Goal: Communication & Community: Participate in discussion

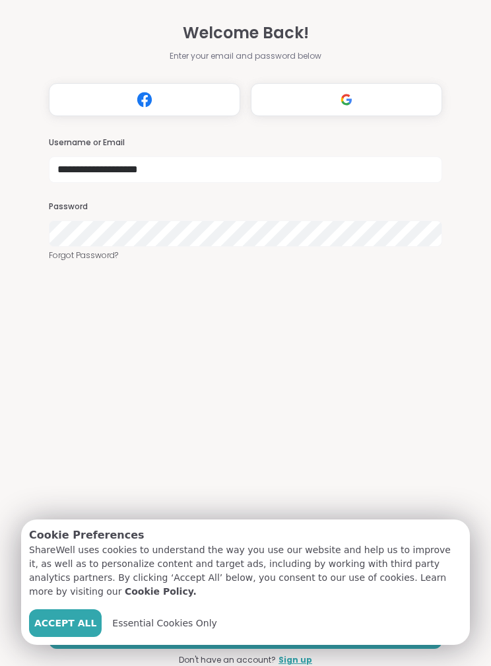
click at [72, 625] on span "Accept All" at bounding box center [65, 623] width 62 height 14
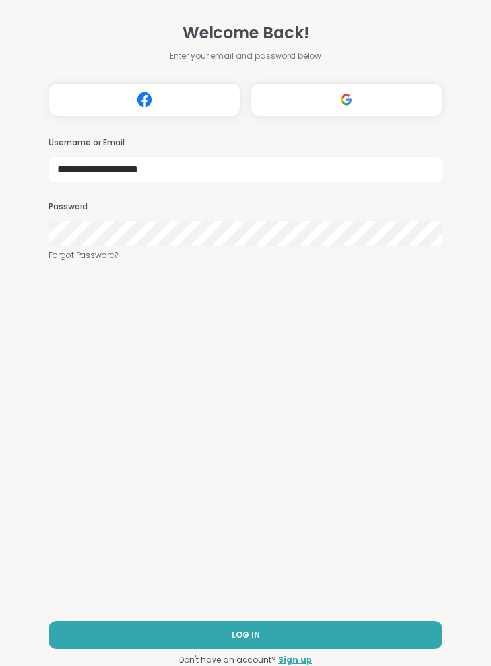
click at [316, 632] on button "LOG IN" at bounding box center [245, 635] width 393 height 28
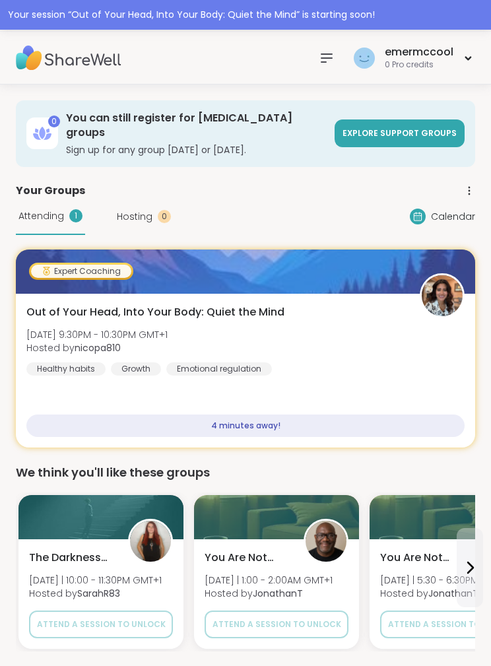
click at [437, 389] on div "Out of Your Head, Into Your Body: Quiet the Mind [DATE] 9:30PM - 10:30PM GMT+1 …" at bounding box center [245, 371] width 459 height 154
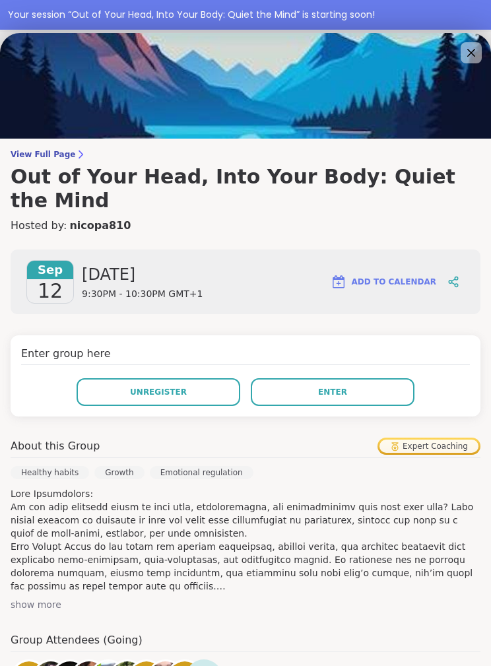
click at [374, 378] on button "Enter" at bounding box center [333, 392] width 164 height 28
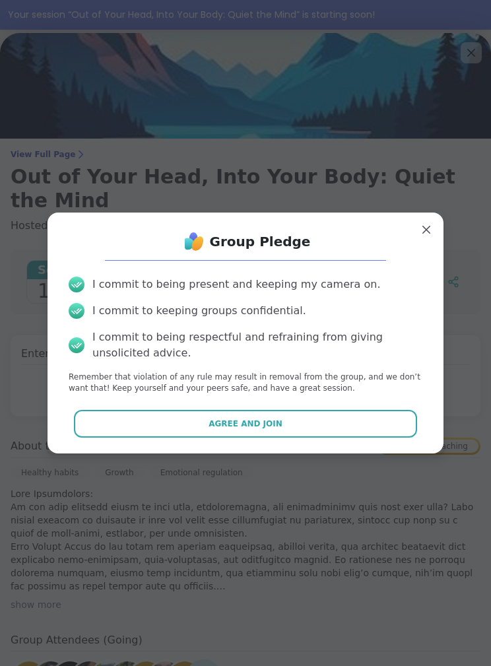
click at [348, 428] on button "Agree and Join" at bounding box center [246, 424] width 344 height 28
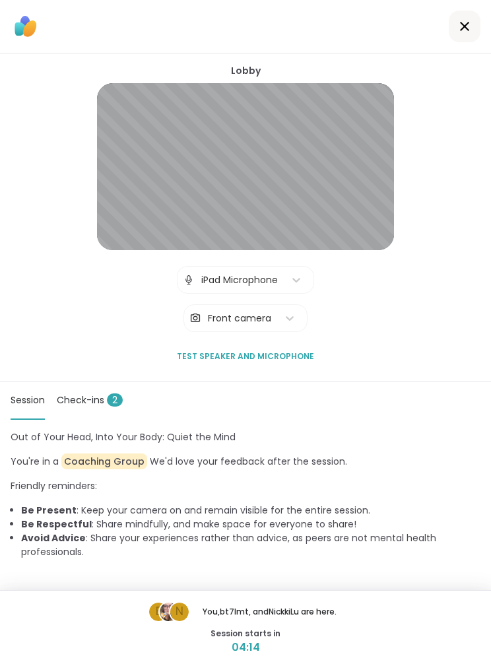
click at [377, 337] on div "Lobby | iPad Microphone | Front camera Test speaker and microphone" at bounding box center [245, 217] width 297 height 306
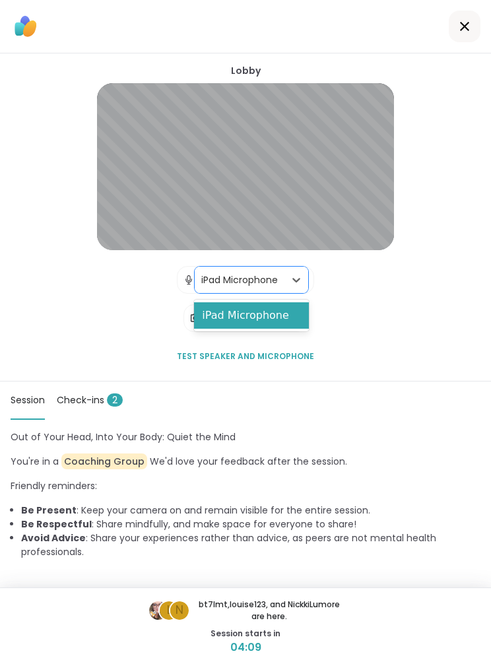
click at [280, 323] on div "iPad Microphone" at bounding box center [251, 315] width 114 height 26
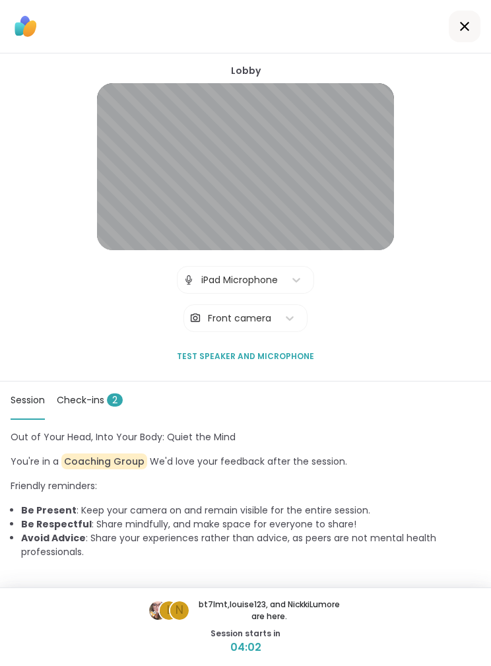
click at [461, 28] on icon at bounding box center [465, 26] width 16 height 16
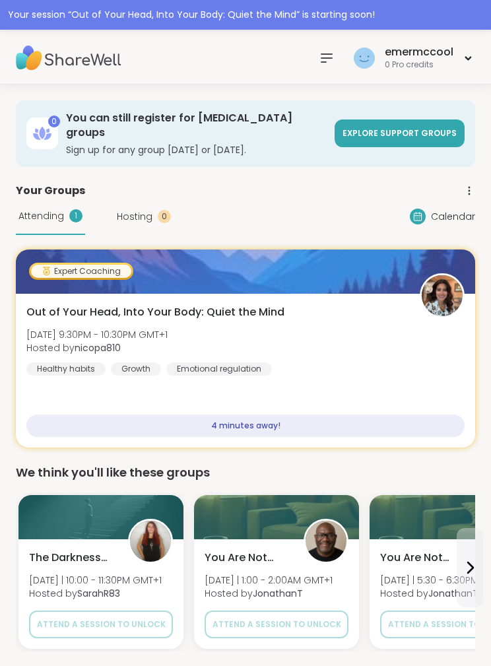
click at [340, 362] on div "Out of Your Head, Into Your Body: Quiet the Mind [DATE] 9:30PM - 10:30PM GMT+1 …" at bounding box center [245, 371] width 459 height 154
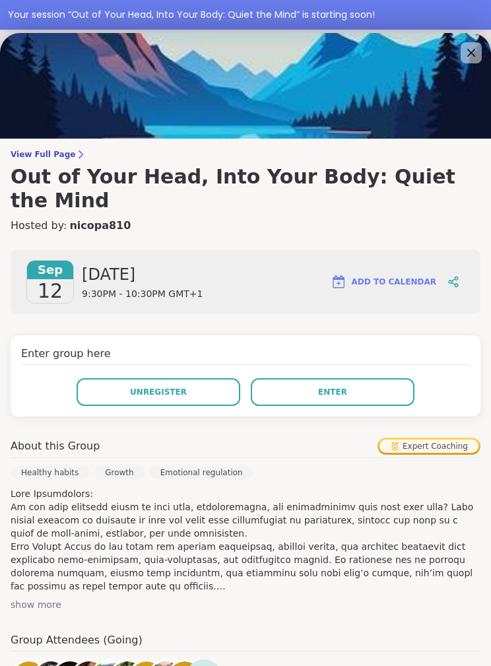
click at [348, 378] on button "Enter" at bounding box center [333, 392] width 164 height 28
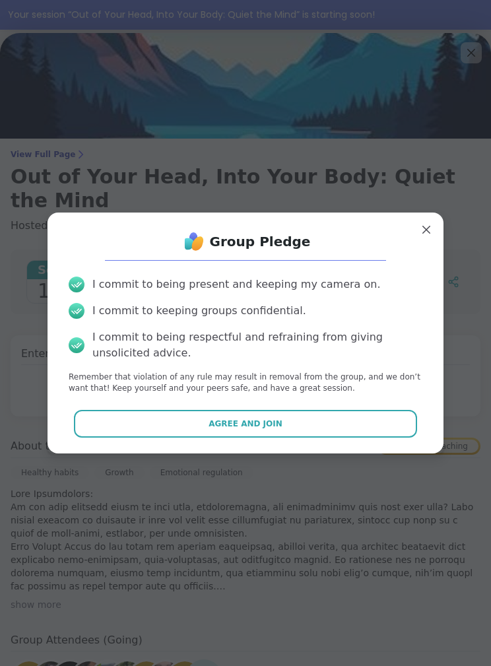
click at [292, 422] on button "Agree and Join" at bounding box center [246, 424] width 344 height 28
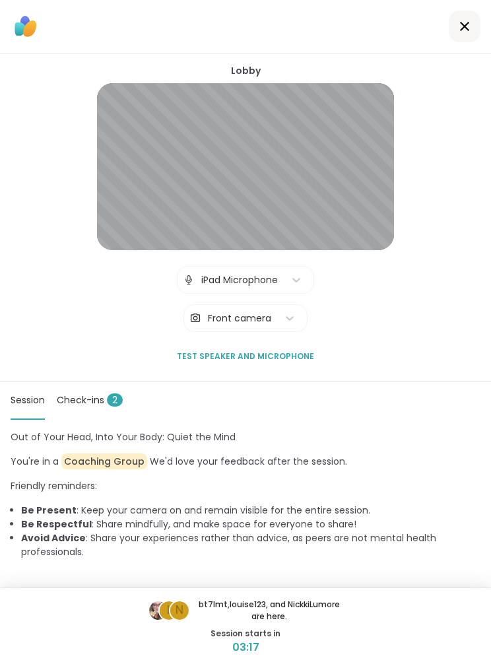
click at [476, 22] on div at bounding box center [465, 27] width 32 height 32
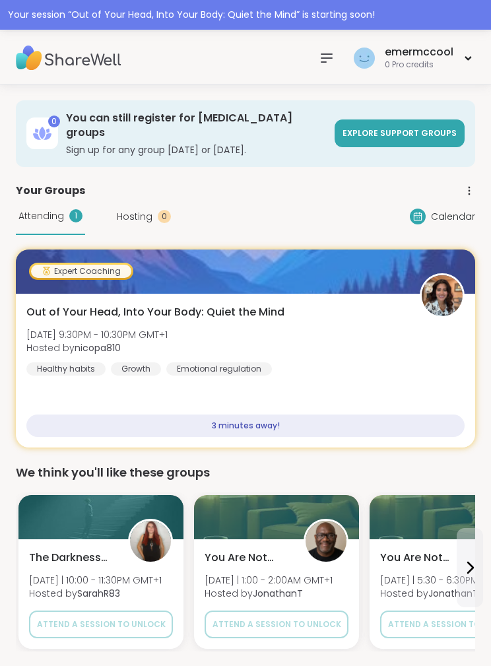
click at [368, 357] on div "Out of Your Head, Into Your Body: Quiet the Mind [DATE] 9:30PM - 10:30PM GMT+1 …" at bounding box center [245, 339] width 438 height 71
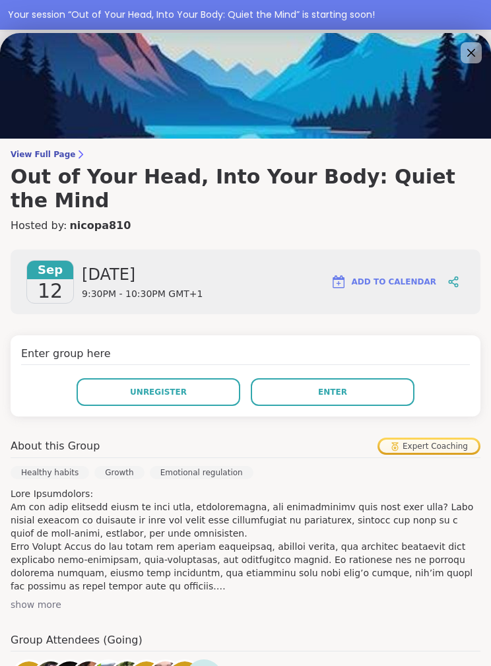
click at [371, 378] on button "Enter" at bounding box center [333, 392] width 164 height 28
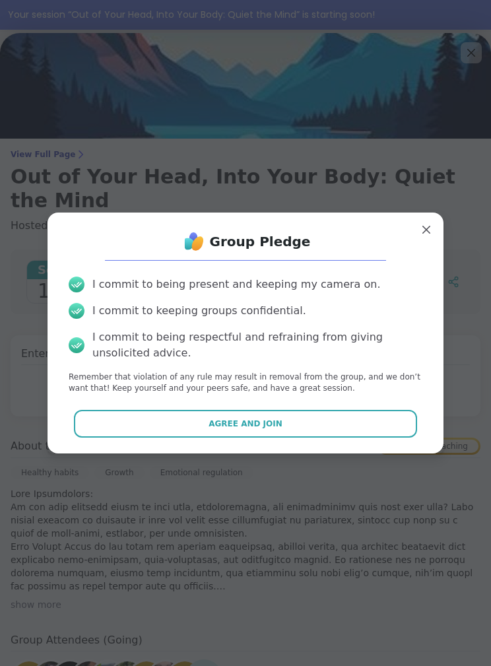
click at [382, 424] on button "Agree and Join" at bounding box center [246, 424] width 344 height 28
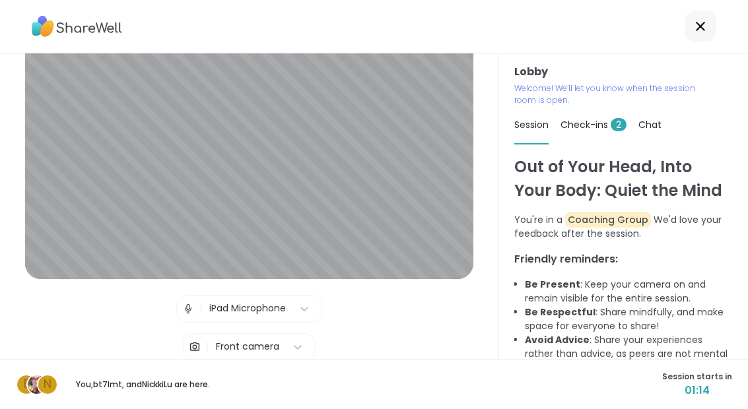
scroll to position [36, 0]
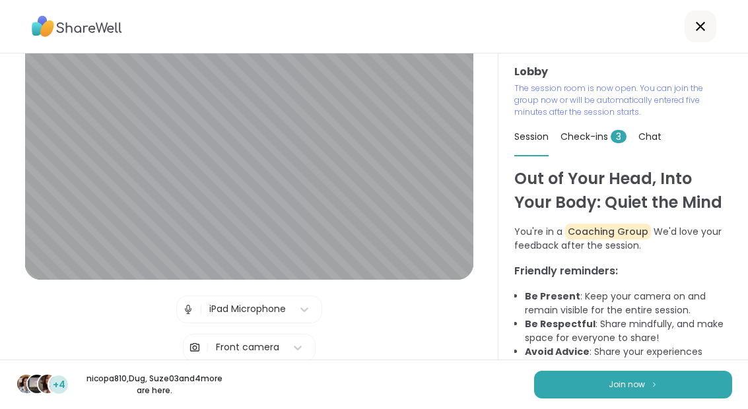
click at [490, 379] on button "Join now" at bounding box center [633, 385] width 198 height 28
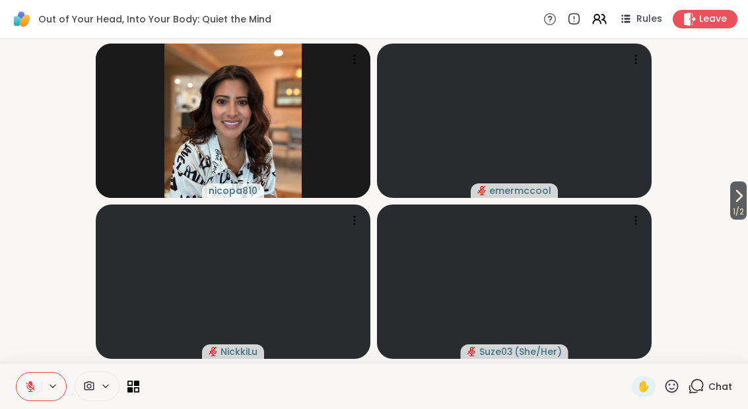
click at [105, 398] on div at bounding box center [97, 386] width 45 height 30
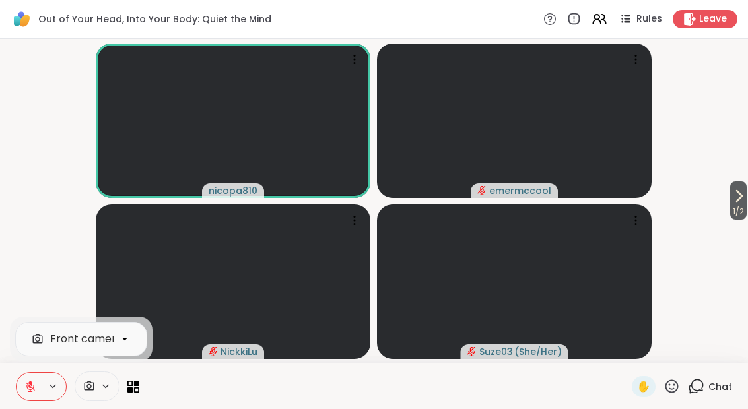
click at [31, 394] on button at bounding box center [28, 387] width 25 height 28
click at [147, 381] on div at bounding box center [385, 386] width 476 height 30
click at [134, 390] on icon at bounding box center [136, 389] width 5 height 5
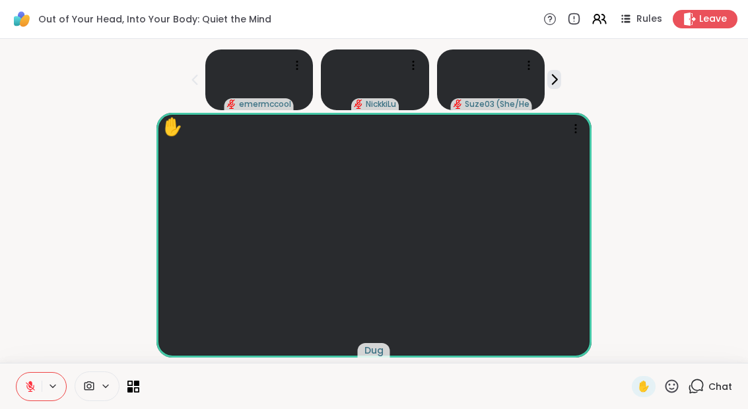
click at [490, 75] on icon at bounding box center [554, 80] width 14 height 14
click at [490, 84] on icon at bounding box center [554, 80] width 14 height 14
click at [195, 81] on icon at bounding box center [194, 80] width 6 height 11
click at [205, 77] on video at bounding box center [259, 79] width 108 height 61
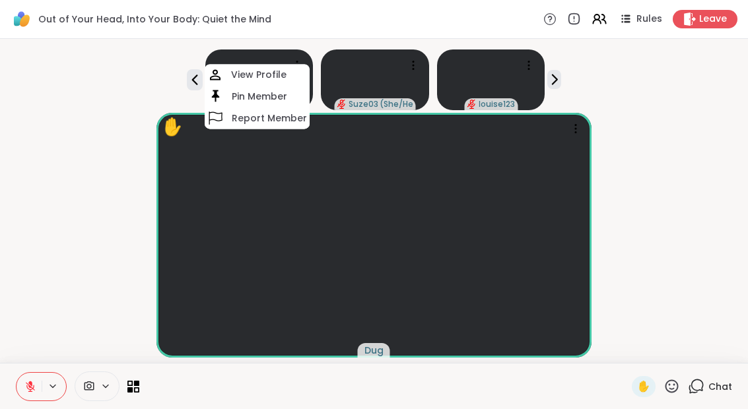
click at [75, 216] on div "✋ Dug" at bounding box center [374, 235] width 732 height 245
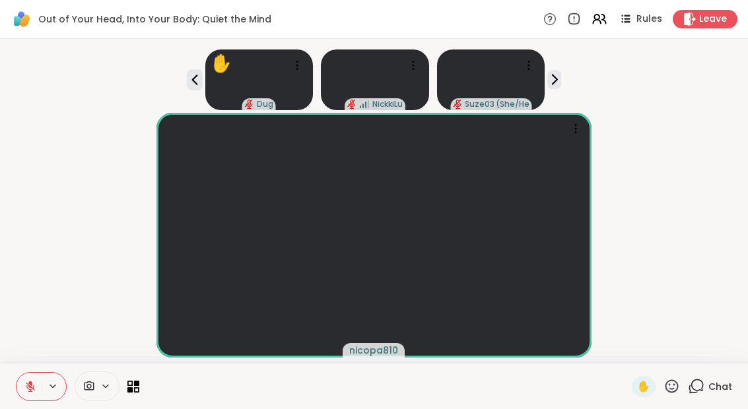
click at [106, 381] on icon at bounding box center [105, 386] width 11 height 11
click at [92, 391] on icon at bounding box center [89, 386] width 12 height 13
click at [92, 386] on icon at bounding box center [89, 386] width 12 height 13
click at [86, 259] on div "nicopa810" at bounding box center [374, 235] width 732 height 245
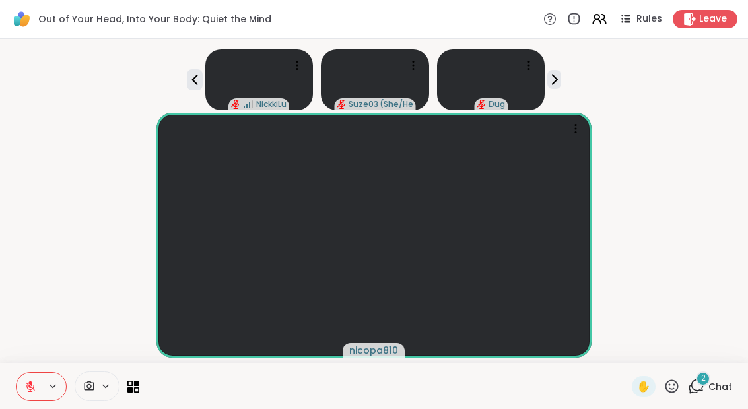
click at [135, 391] on icon at bounding box center [133, 387] width 12 height 12
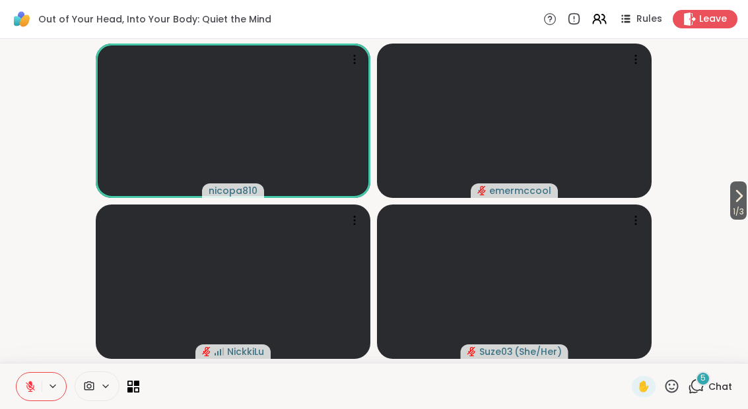
click at [490, 397] on div "5 Chat" at bounding box center [710, 386] width 44 height 21
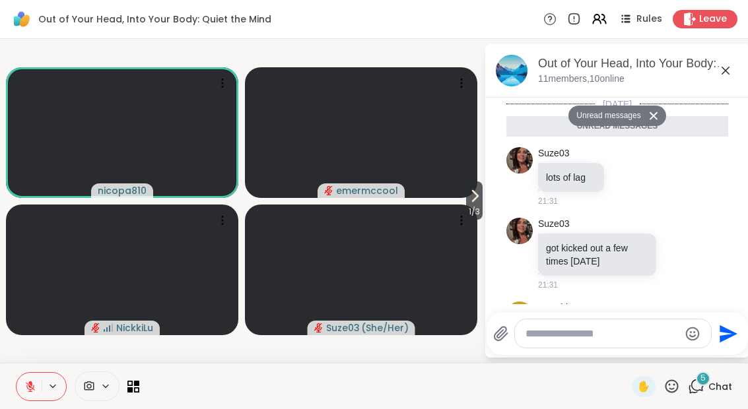
scroll to position [290, 0]
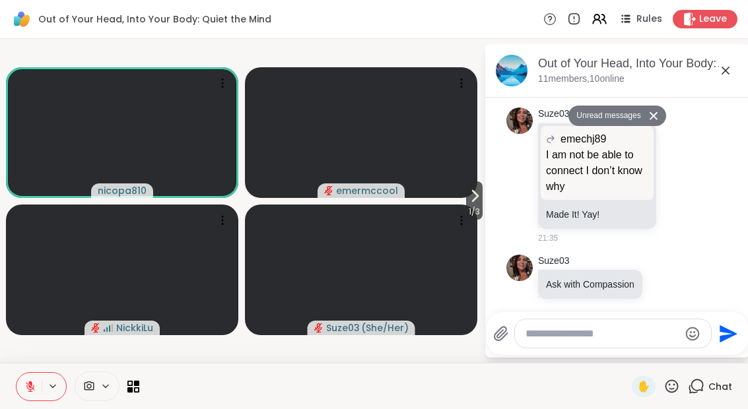
click at [490, 336] on textarea "Type your message" at bounding box center [602, 333] width 154 height 13
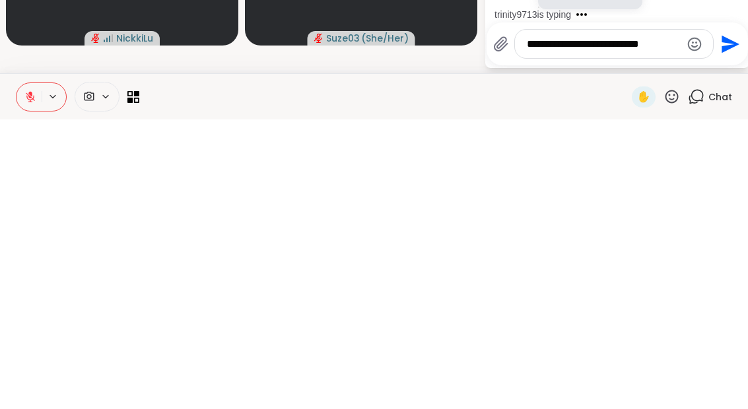
type textarea "**********"
click at [490, 325] on icon "Send" at bounding box center [730, 334] width 18 height 18
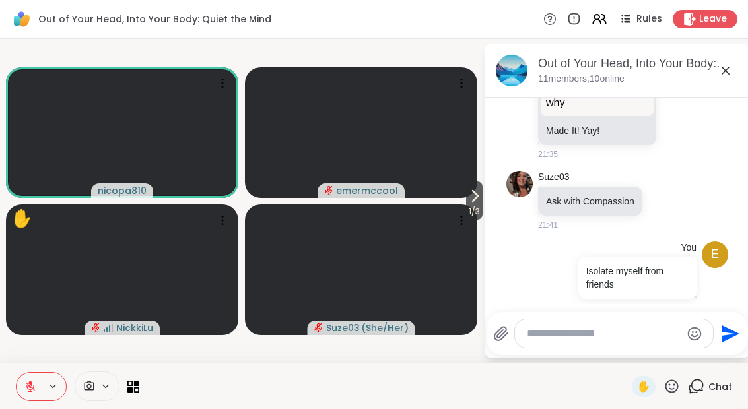
scroll to position [426, 0]
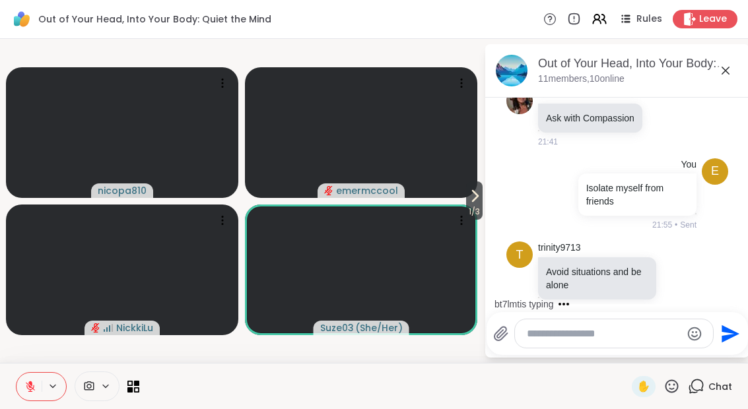
click at [473, 200] on icon at bounding box center [474, 196] width 5 height 11
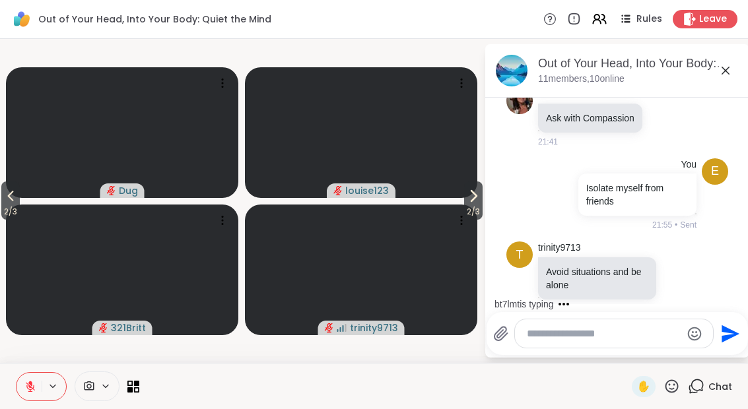
click at [471, 201] on icon at bounding box center [473, 196] width 5 height 11
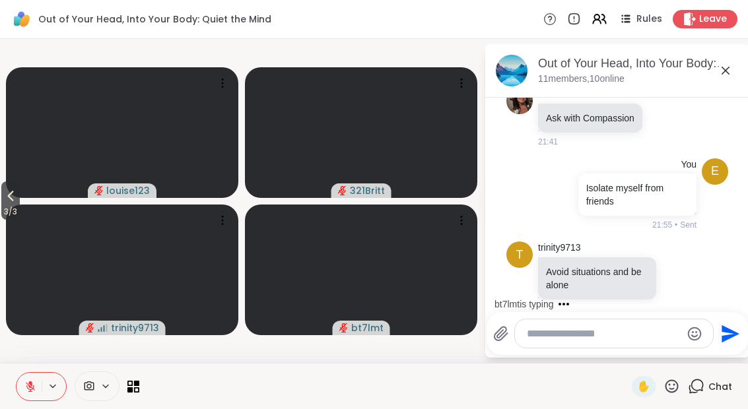
click at [6, 195] on icon at bounding box center [11, 196] width 16 height 16
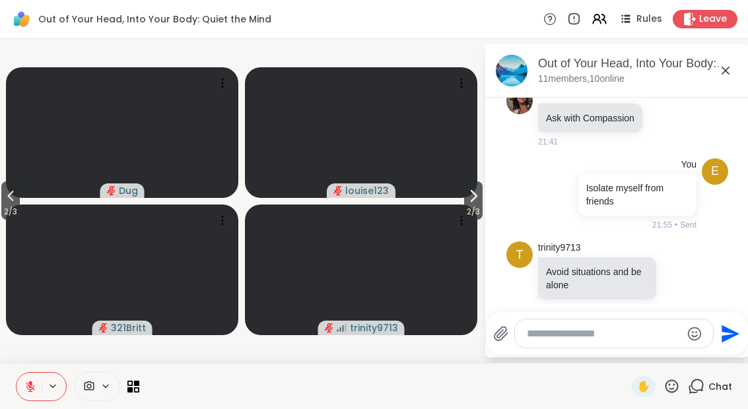
click at [6, 198] on icon at bounding box center [11, 196] width 16 height 16
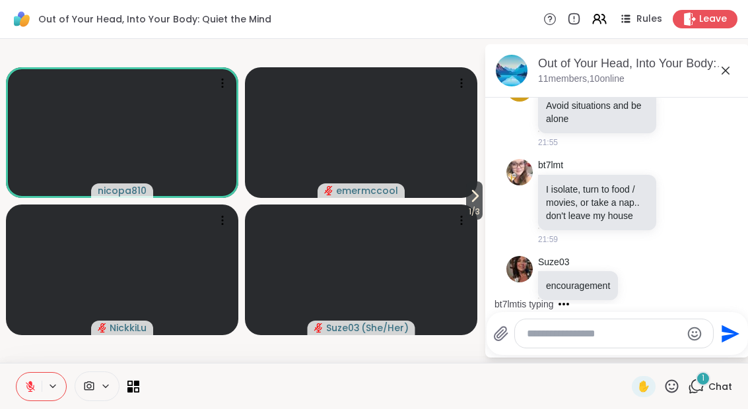
scroll to position [662, 0]
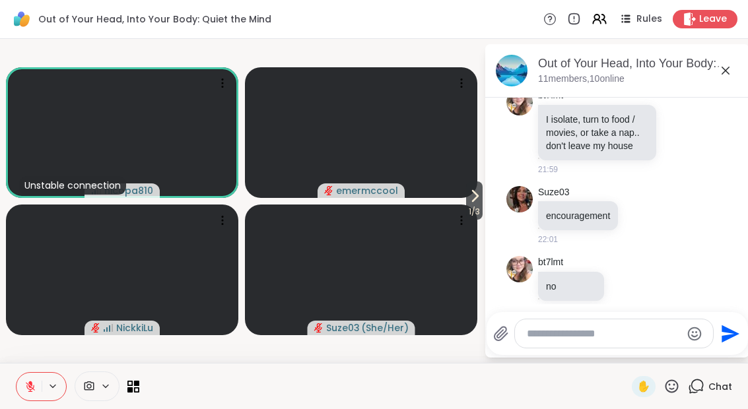
click at [490, 393] on icon at bounding box center [671, 386] width 16 height 16
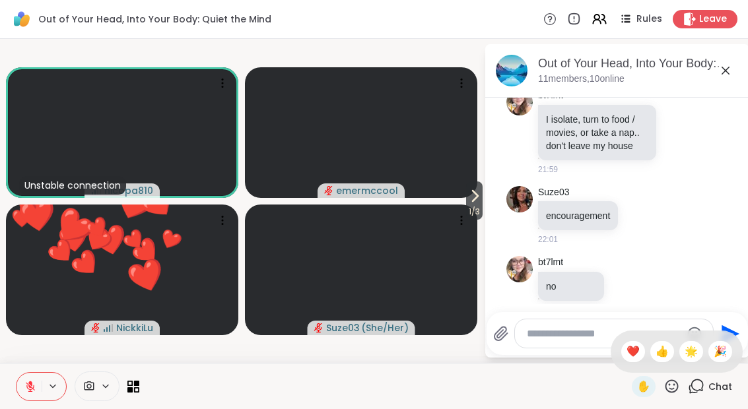
click at [490, 348] on div "❤️" at bounding box center [633, 351] width 24 height 21
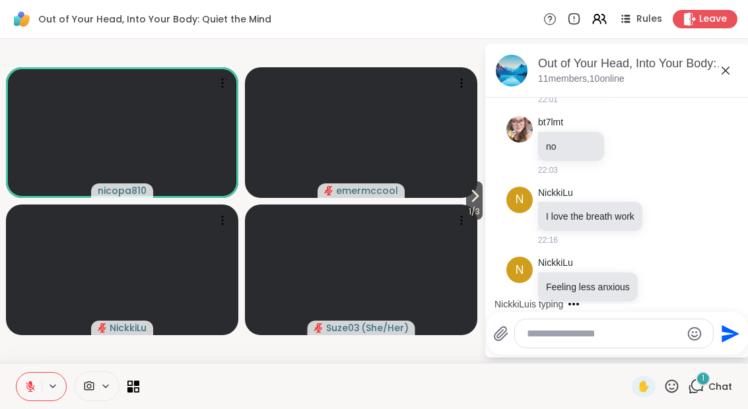
scroll to position [872, 0]
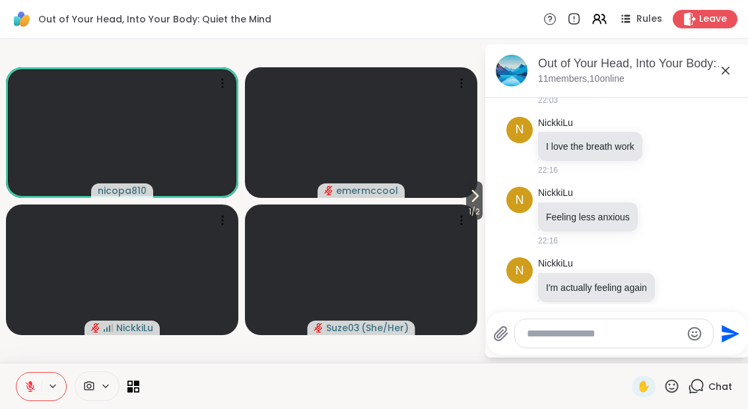
click at [490, 404] on div "✋ Chat" at bounding box center [374, 386] width 748 height 46
click at [490, 392] on icon at bounding box center [671, 385] width 13 height 13
click at [490, 352] on span "❤️" at bounding box center [632, 352] width 13 height 16
